Goal: Information Seeking & Learning: Learn about a topic

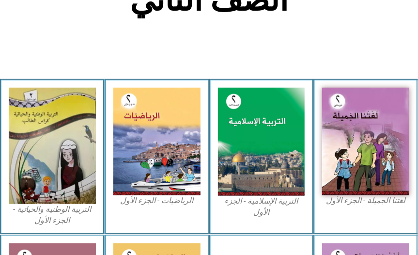
scroll to position [271, 0]
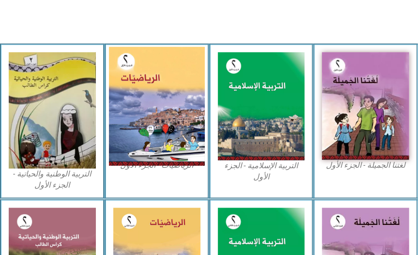
click at [127, 117] on img at bounding box center [157, 105] width 96 height 119
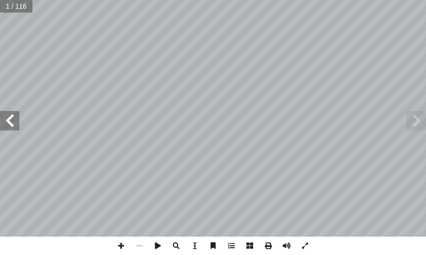
click at [13, 122] on span at bounding box center [9, 120] width 19 height 19
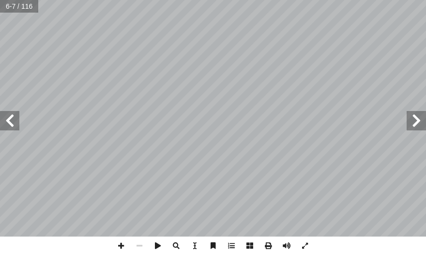
click at [5, 122] on span at bounding box center [9, 120] width 19 height 19
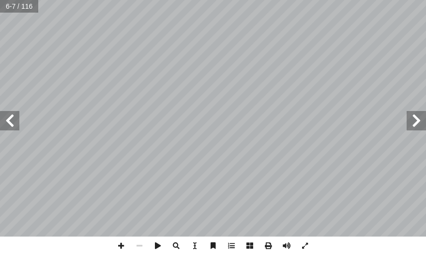
click at [5, 122] on span at bounding box center [9, 120] width 19 height 19
click at [6, 122] on span at bounding box center [9, 120] width 19 height 19
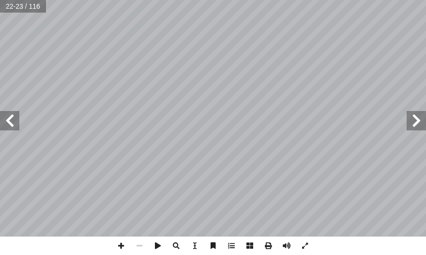
click at [6, 124] on span at bounding box center [9, 120] width 19 height 19
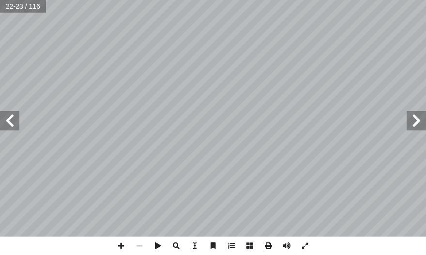
click at [6, 124] on span at bounding box center [9, 120] width 19 height 19
click at [10, 118] on span at bounding box center [9, 120] width 19 height 19
click at [122, 249] on span at bounding box center [121, 245] width 18 height 18
click at [426, 65] on html "الصفحة الرئيسية الصف الأول الصف الثاني الصف الثالث الصف الرابع الصف الخامس الصف…" at bounding box center [213, 32] width 426 height 65
click at [14, 123] on span at bounding box center [9, 120] width 19 height 19
